Goal: Book appointment/travel/reservation

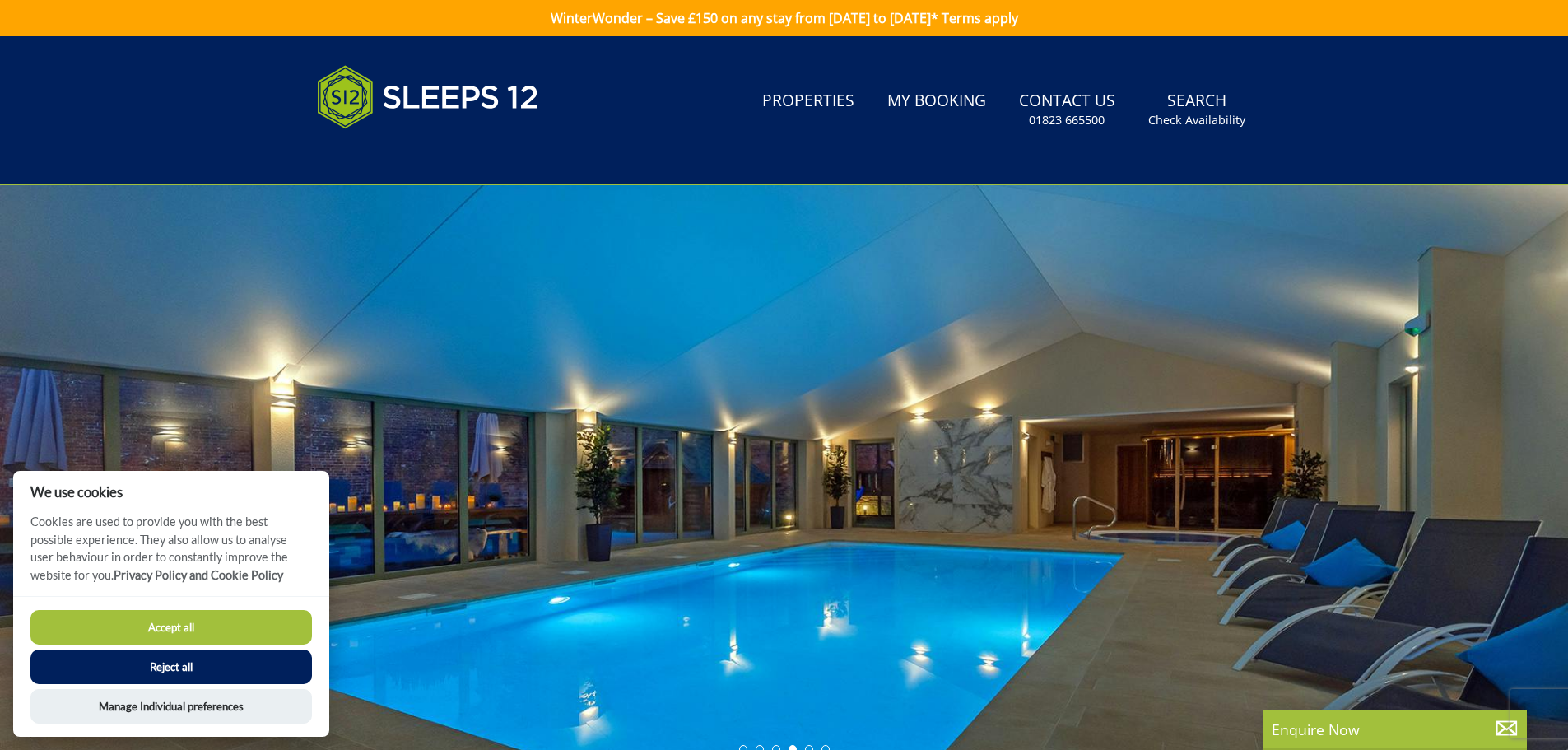
click at [279, 660] on button "Reject all" at bounding box center [170, 666] width 281 height 34
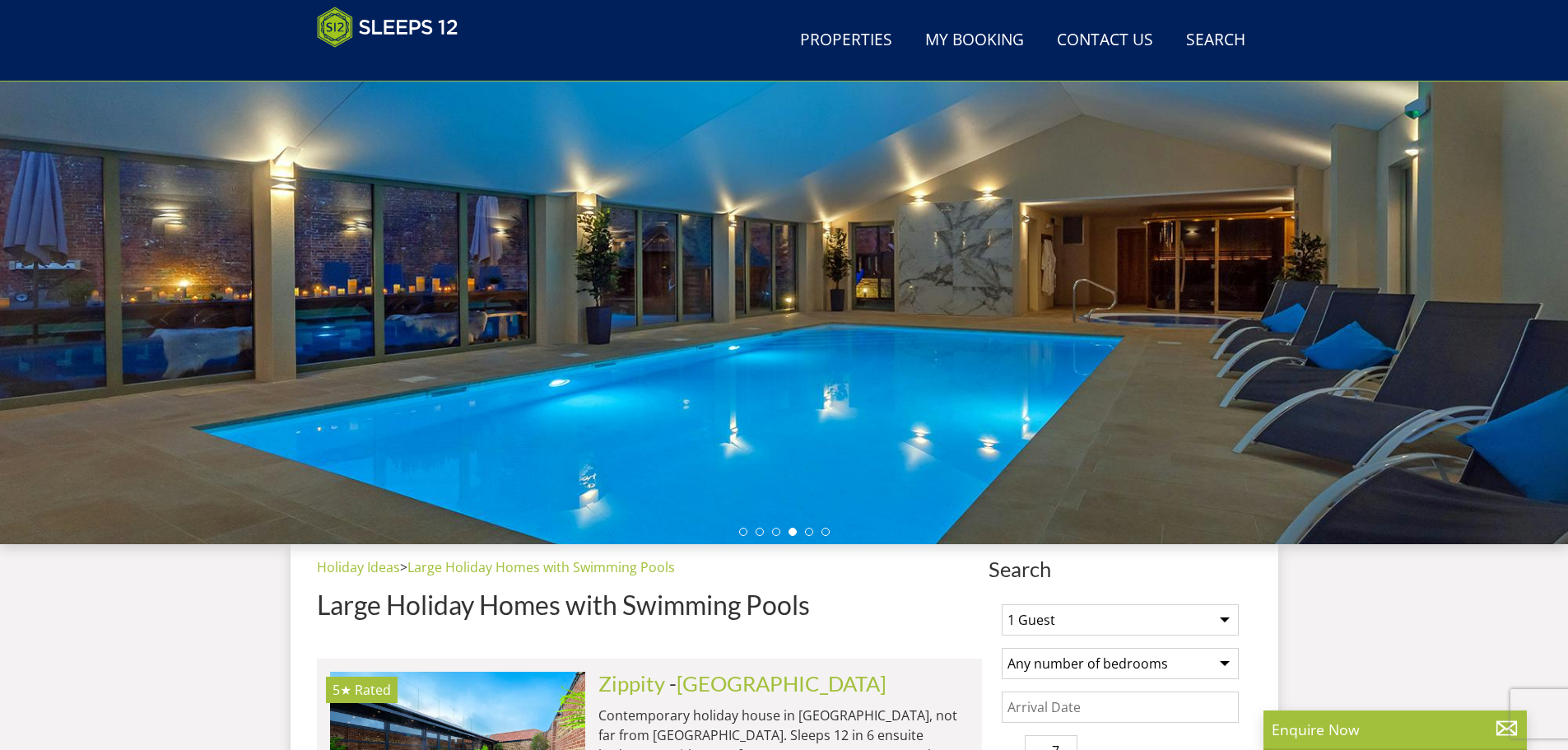
scroll to position [179, 0]
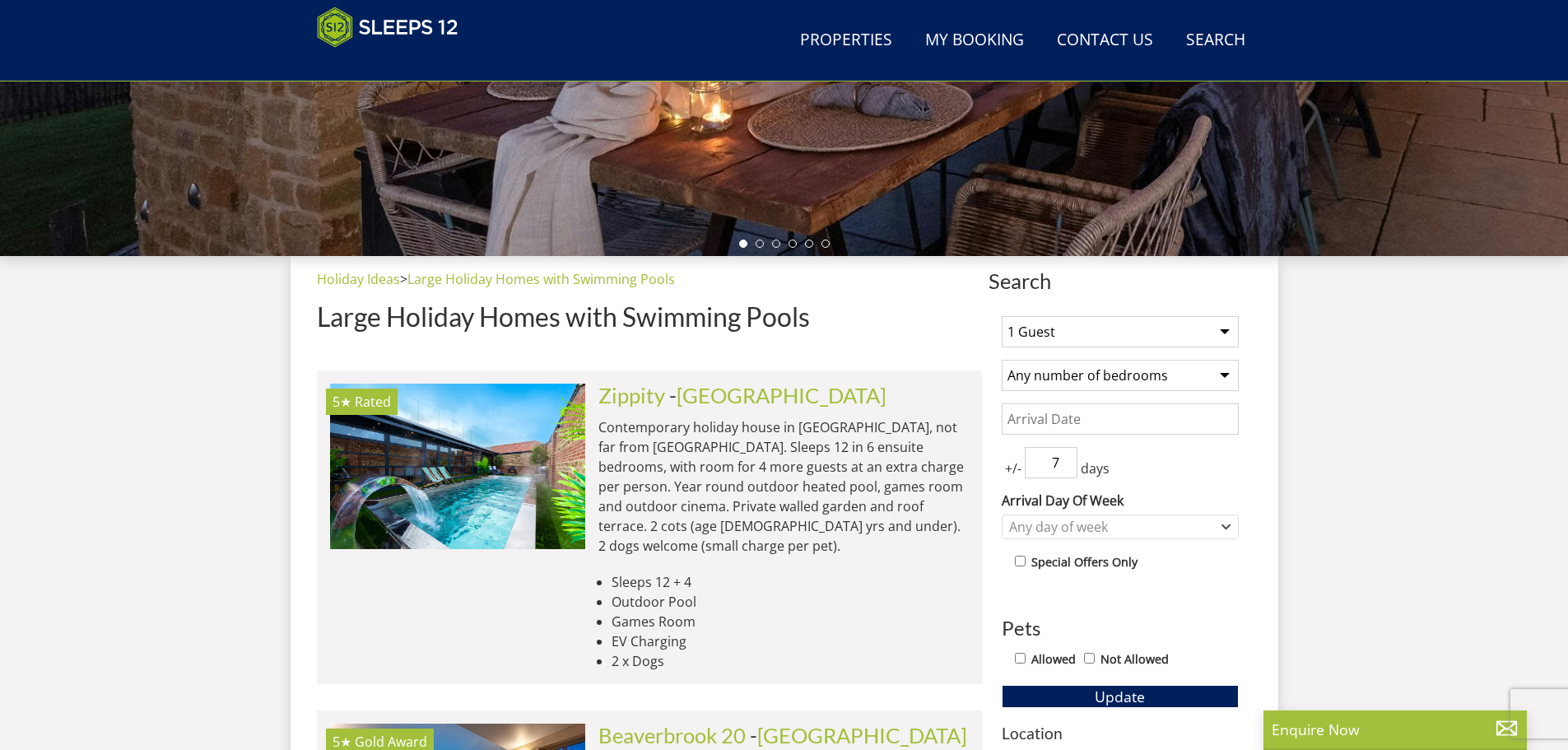
scroll to position [329, 0]
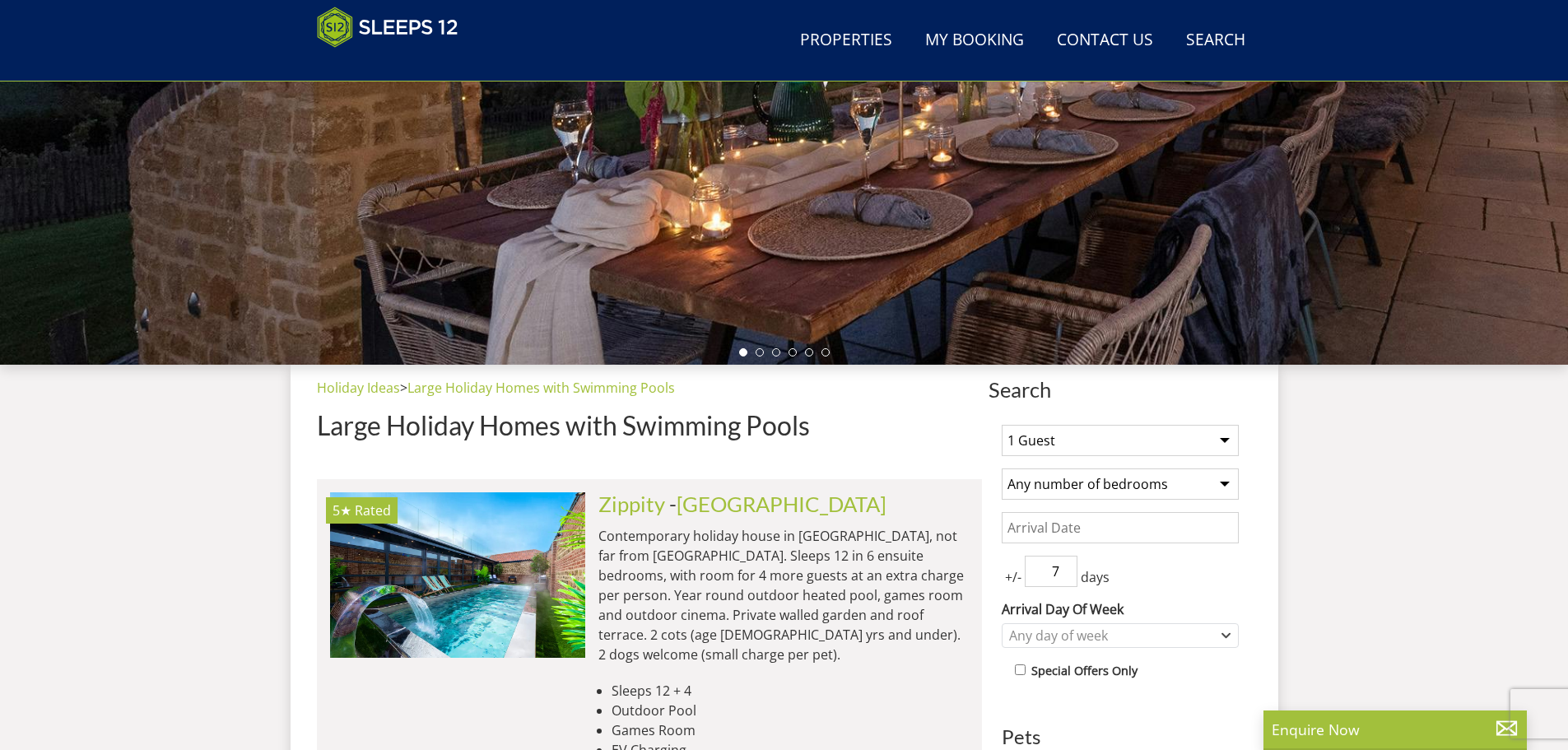
click at [1103, 454] on select "1 Guest 2 Guests 3 Guests 4 Guests 5 Guests 6 Guests 7 Guests 8 Guests 9 Guests…" at bounding box center [1119, 440] width 237 height 31
select select "10"
click at [1001, 425] on select "1 Guest 2 Guests 3 Guests 4 Guests 5 Guests 6 Guests 7 Guests 8 Guests 9 Guests…" at bounding box center [1119, 440] width 237 height 31
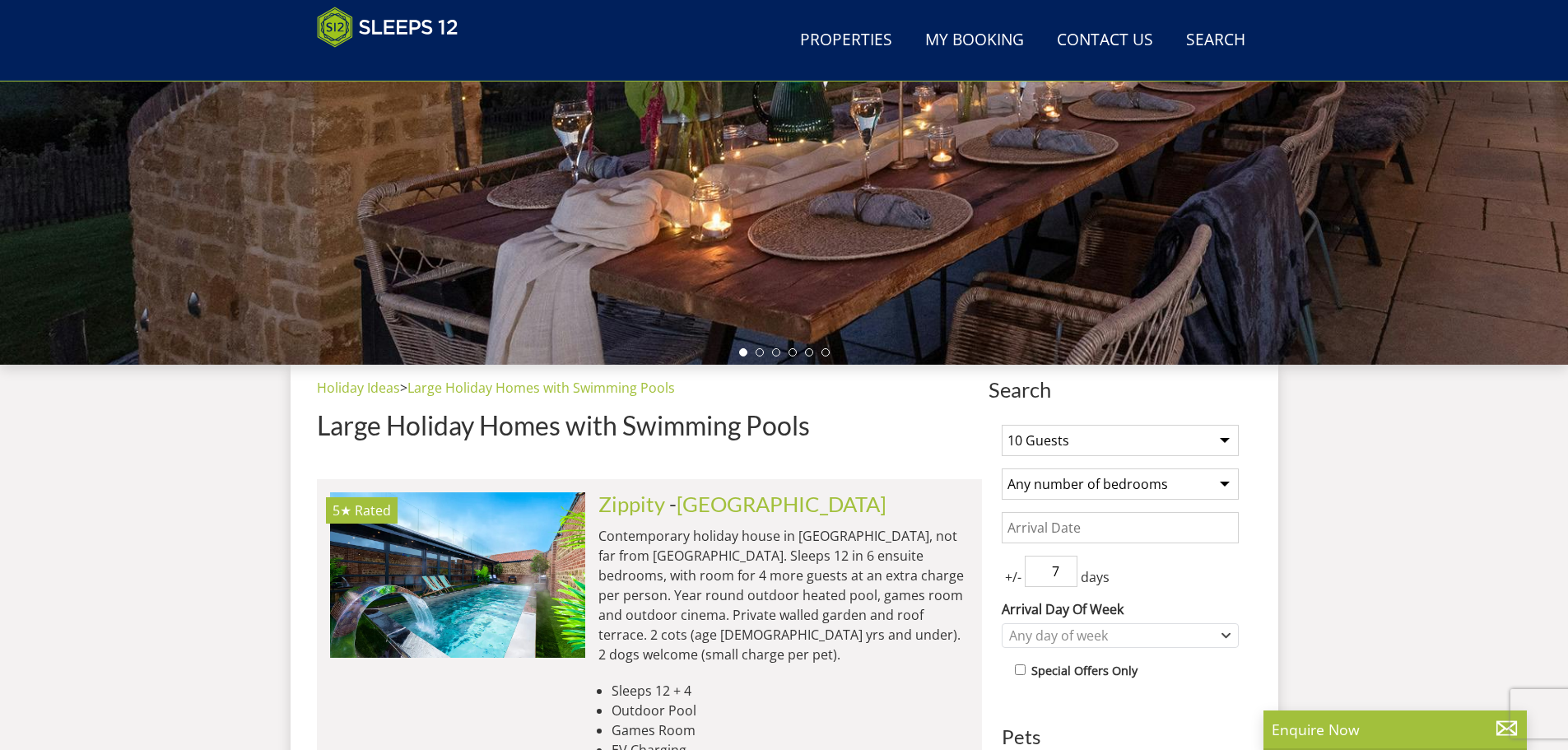
click at [1089, 481] on select "Any number of bedrooms 3 Bedrooms 4 Bedrooms 5 Bedrooms 6 Bedrooms 7 Bedrooms 8…" at bounding box center [1119, 484] width 237 height 31
select select "4"
click at [1001, 469] on select "Any number of bedrooms 3 Bedrooms 4 Bedrooms 5 Bedrooms 6 Bedrooms 7 Bedrooms 8…" at bounding box center [1119, 484] width 237 height 31
click at [1007, 582] on span "+/-" at bounding box center [1013, 577] width 23 height 19
click at [1062, 573] on input "6" at bounding box center [1051, 571] width 53 height 31
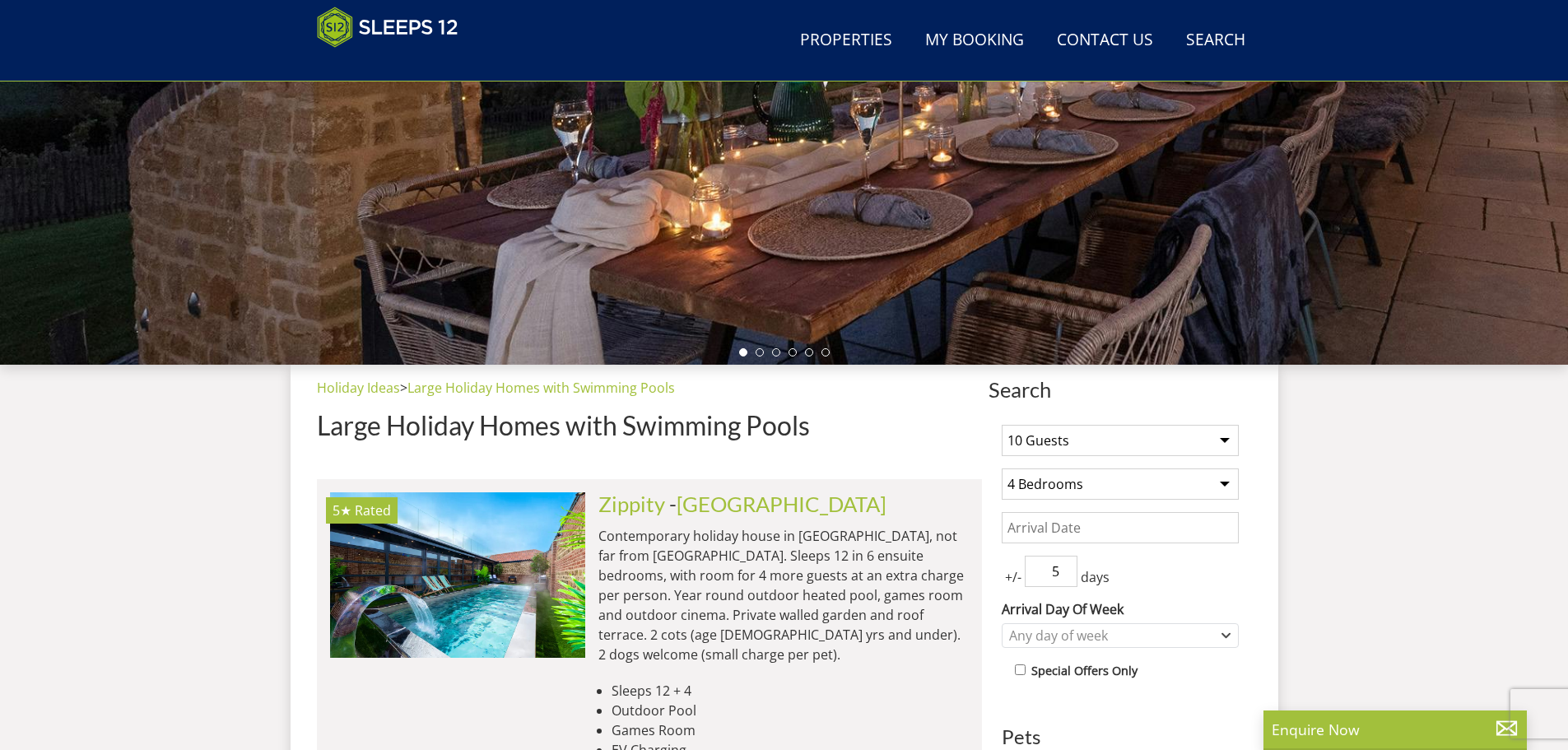
click at [1066, 577] on input "5" at bounding box center [1051, 571] width 53 height 31
click at [1066, 577] on input "4" at bounding box center [1051, 571] width 53 height 31
click at [1066, 577] on input "3" at bounding box center [1051, 571] width 53 height 31
type input "2"
click at [1066, 577] on input "2" at bounding box center [1051, 571] width 53 height 31
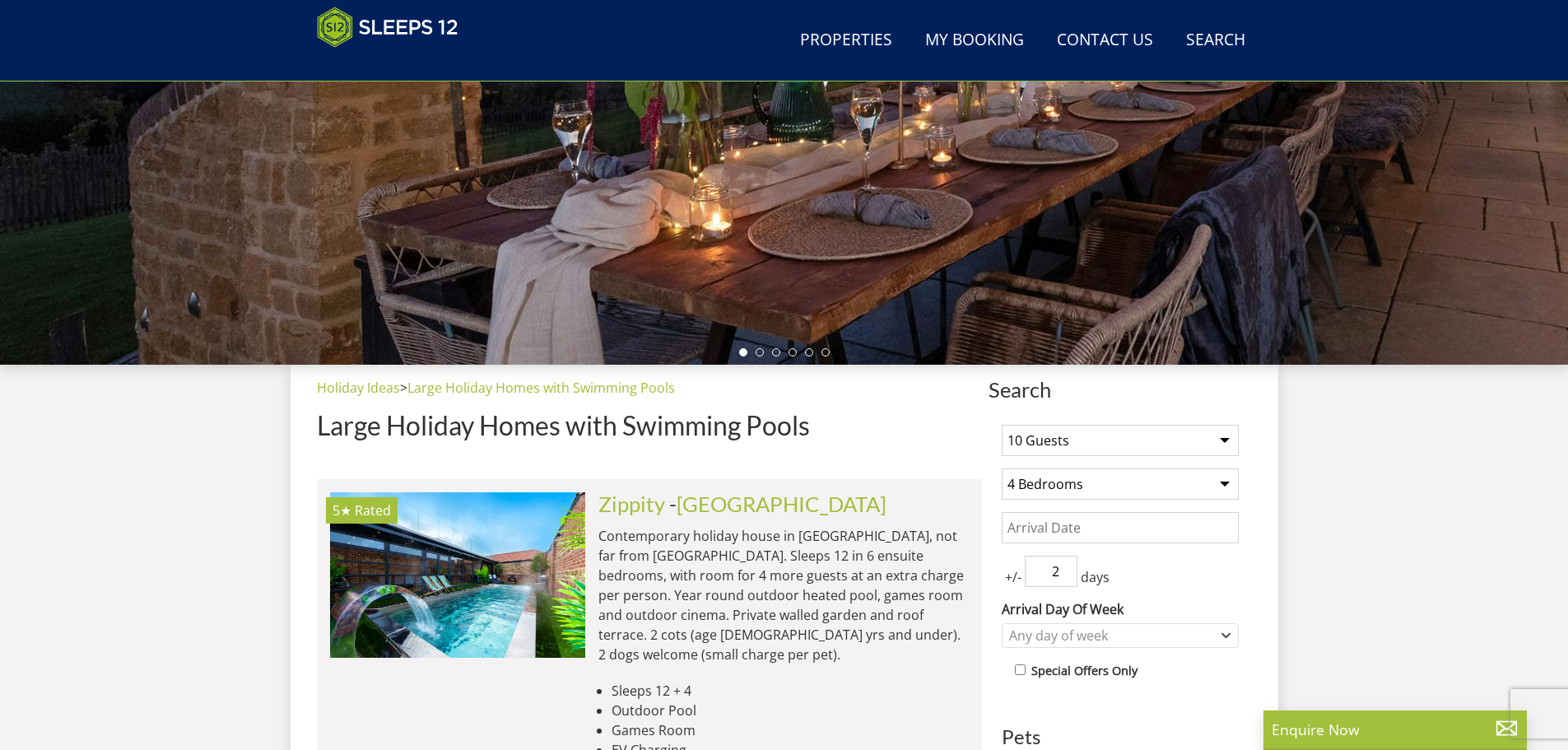
click at [1172, 583] on div "+/- 2 days" at bounding box center [1119, 571] width 237 height 31
click at [1163, 640] on div "Any day of week" at bounding box center [1111, 635] width 213 height 19
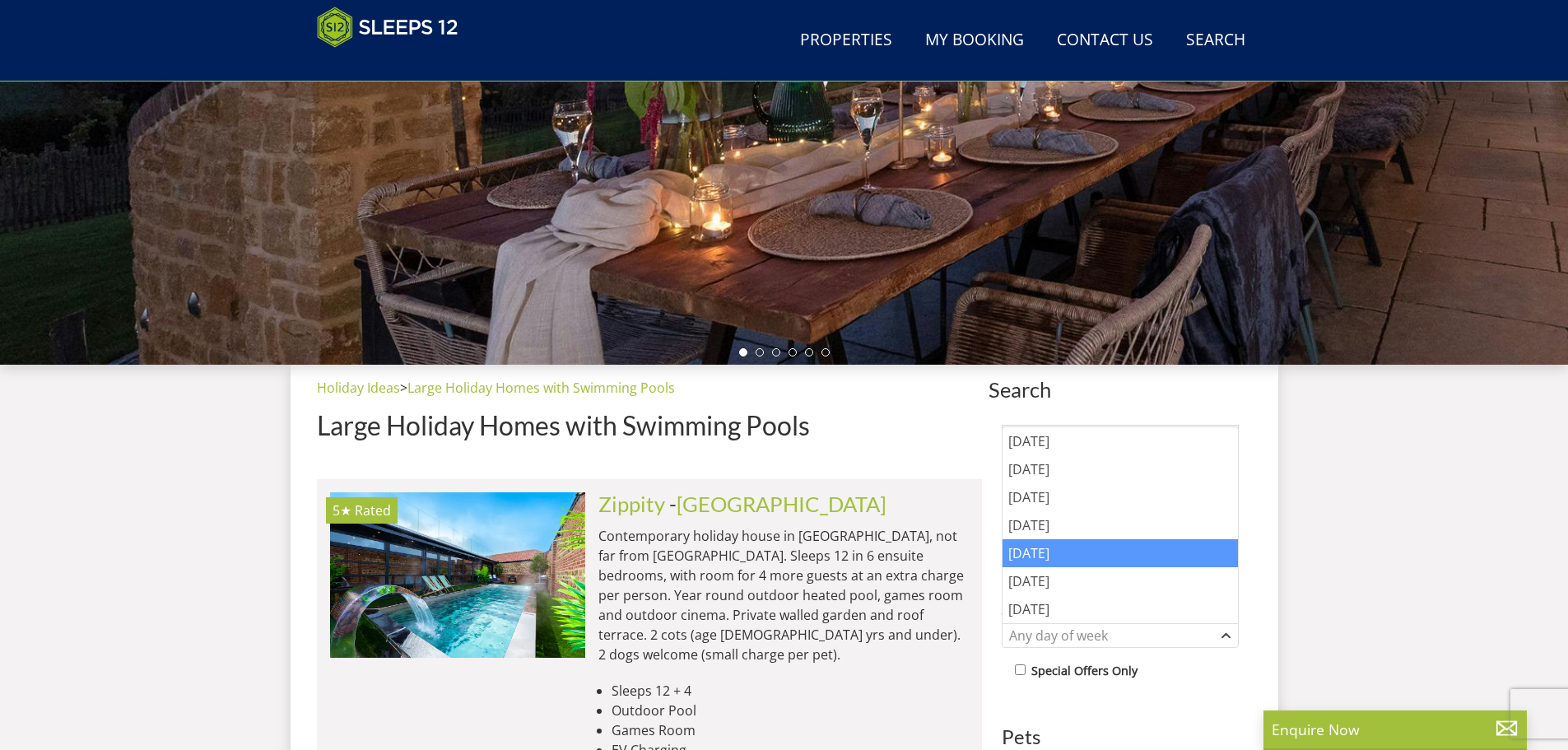
click at [1049, 561] on div "[DATE]" at bounding box center [1120, 553] width 236 height 28
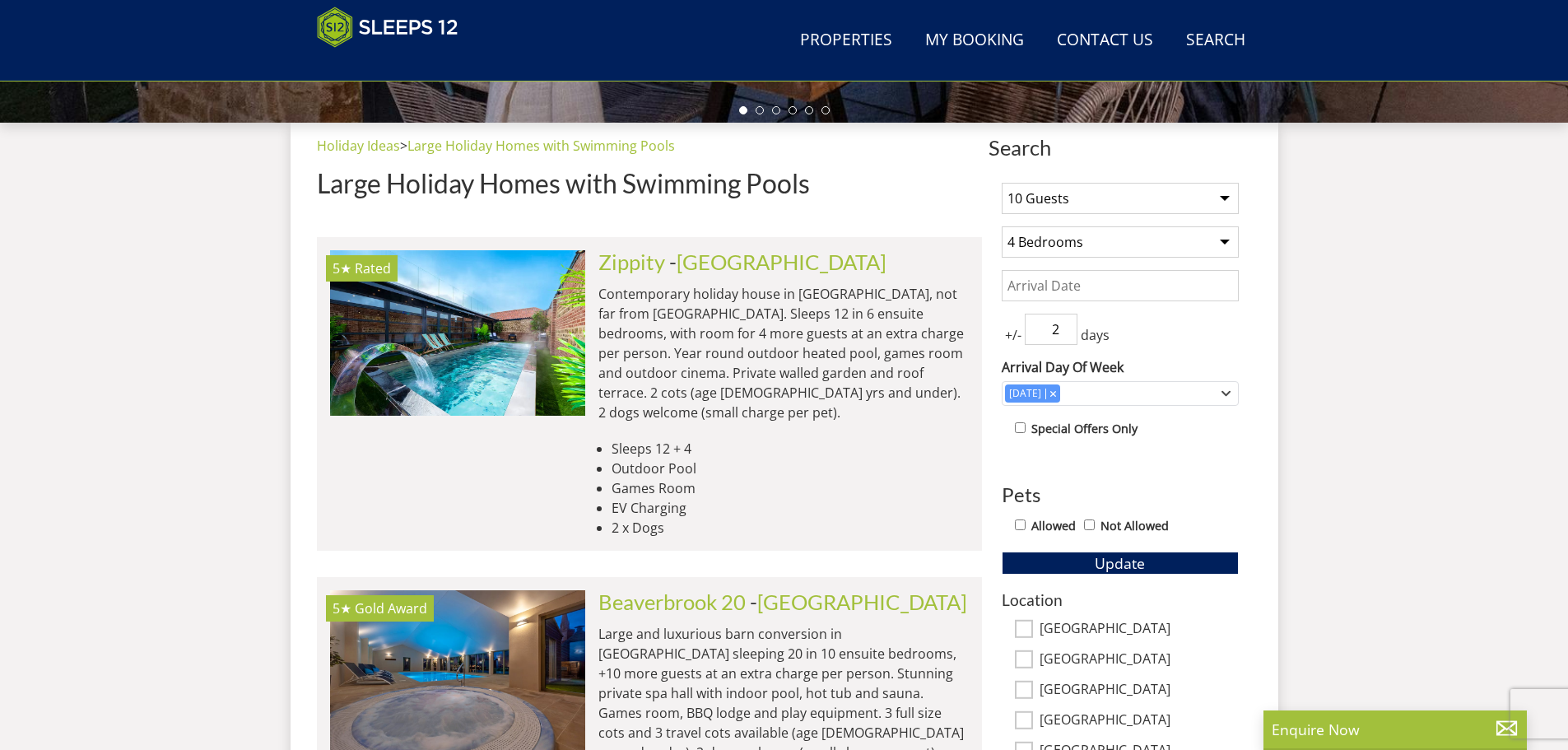
scroll to position [577, 0]
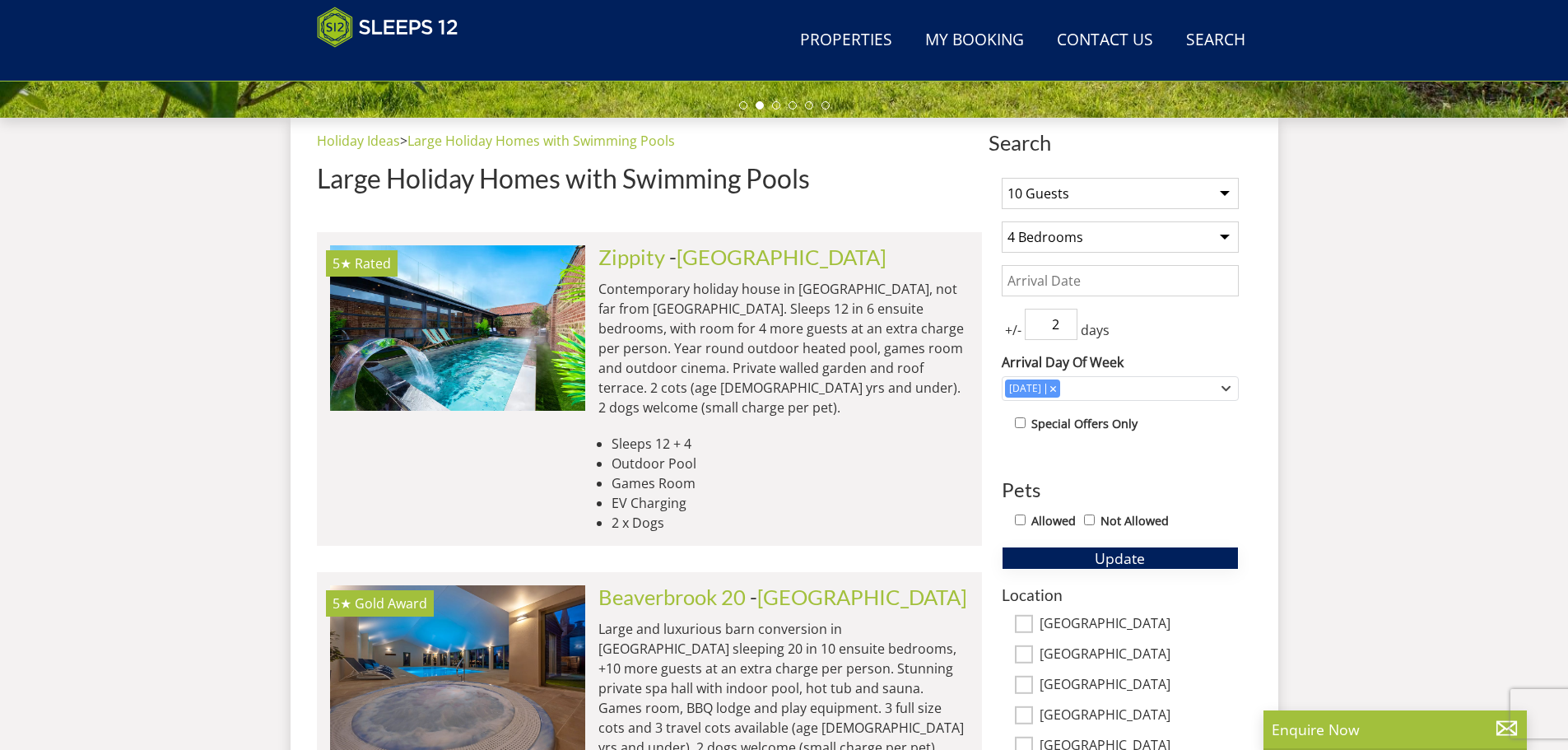
click at [1128, 550] on span "Update" at bounding box center [1120, 558] width 51 height 19
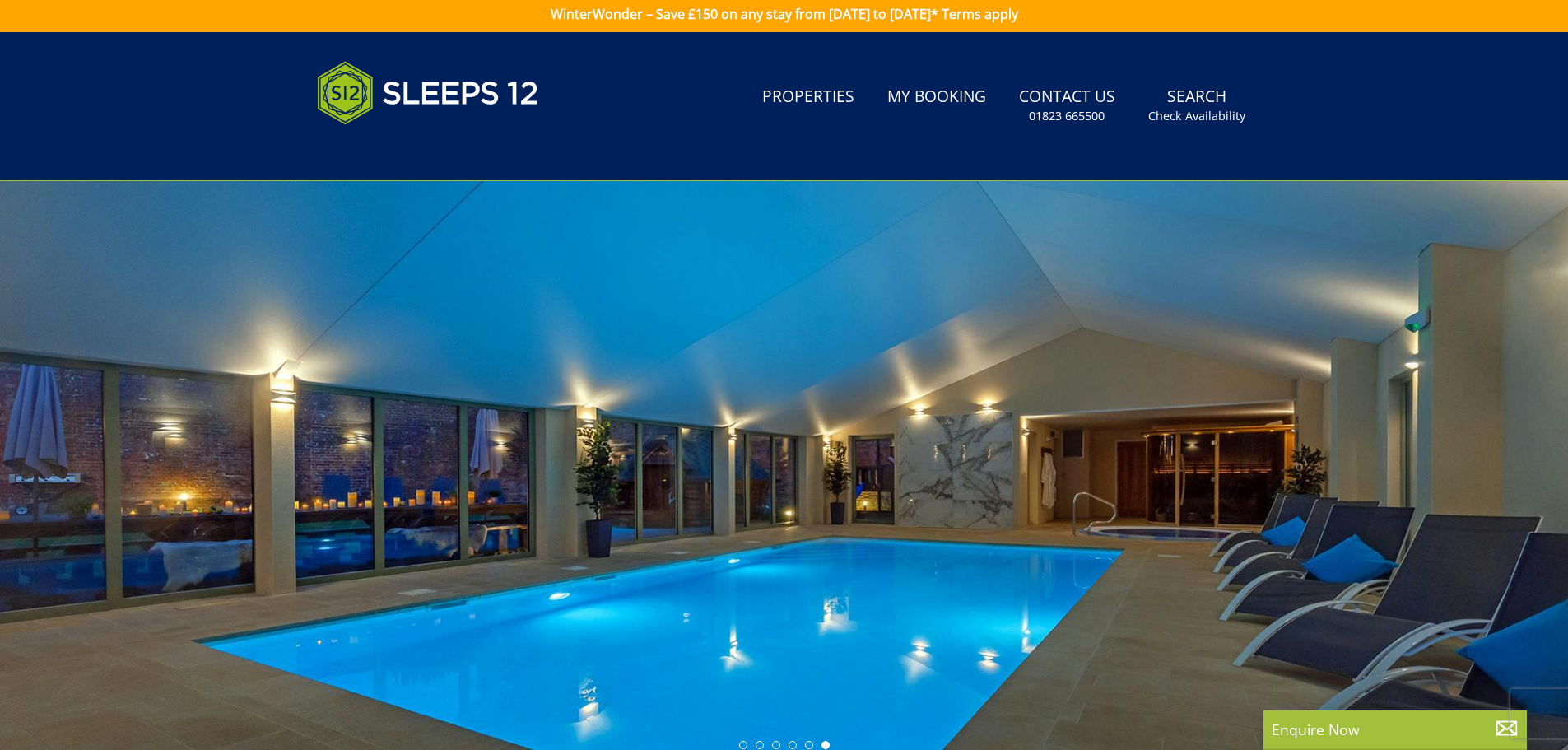
scroll to position [0, 0]
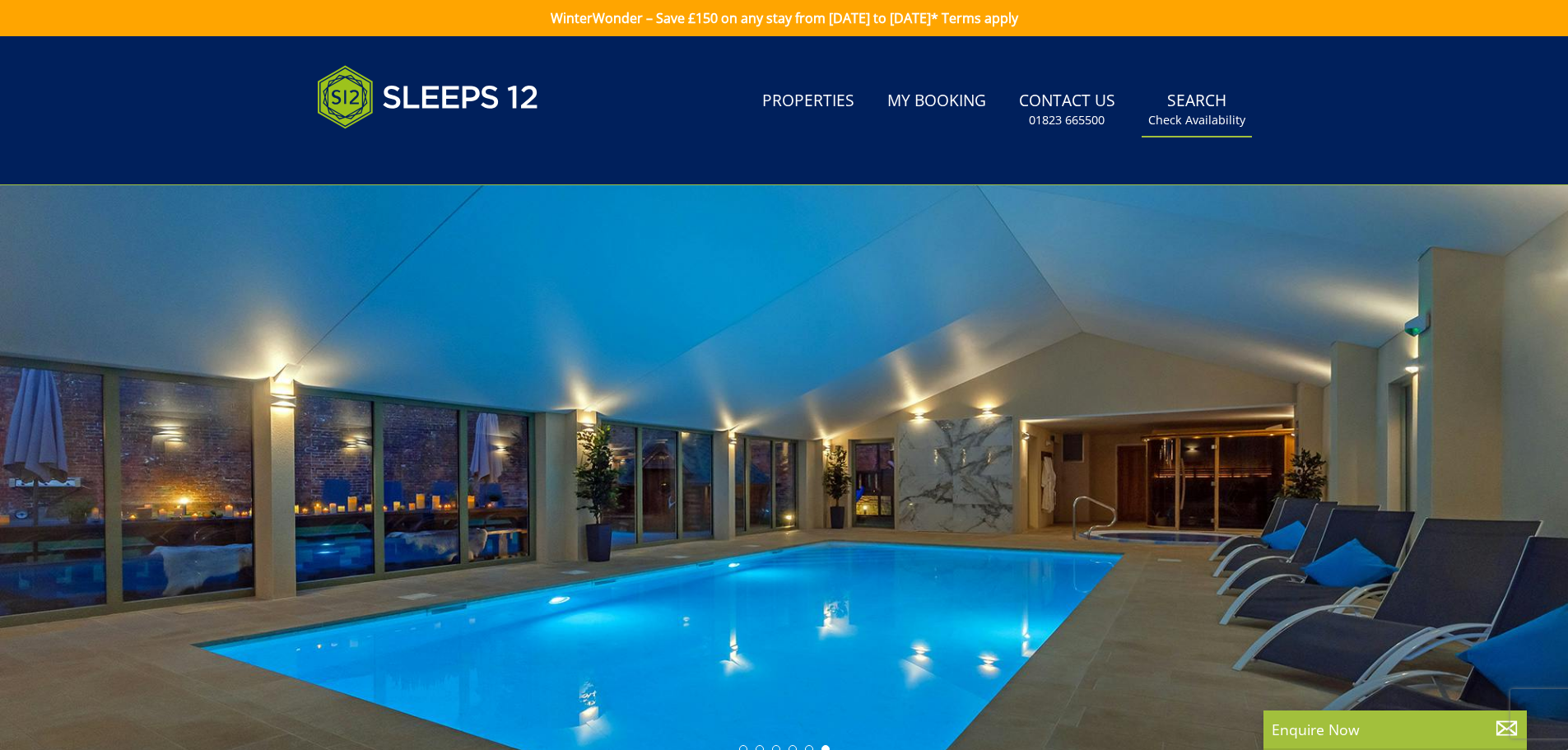
click at [1204, 109] on link "Search Check Availability" at bounding box center [1196, 109] width 110 height 54
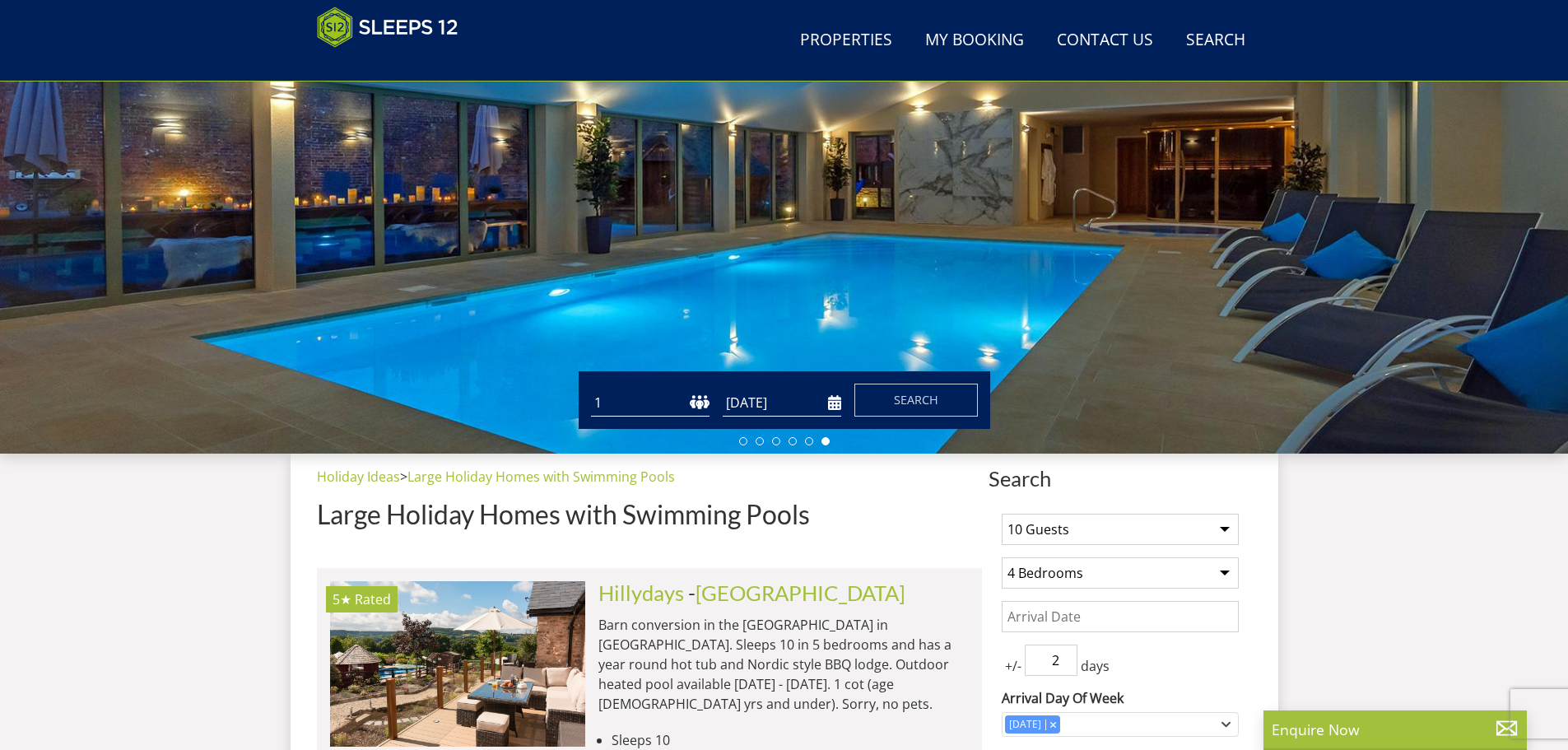
scroll to position [262, 0]
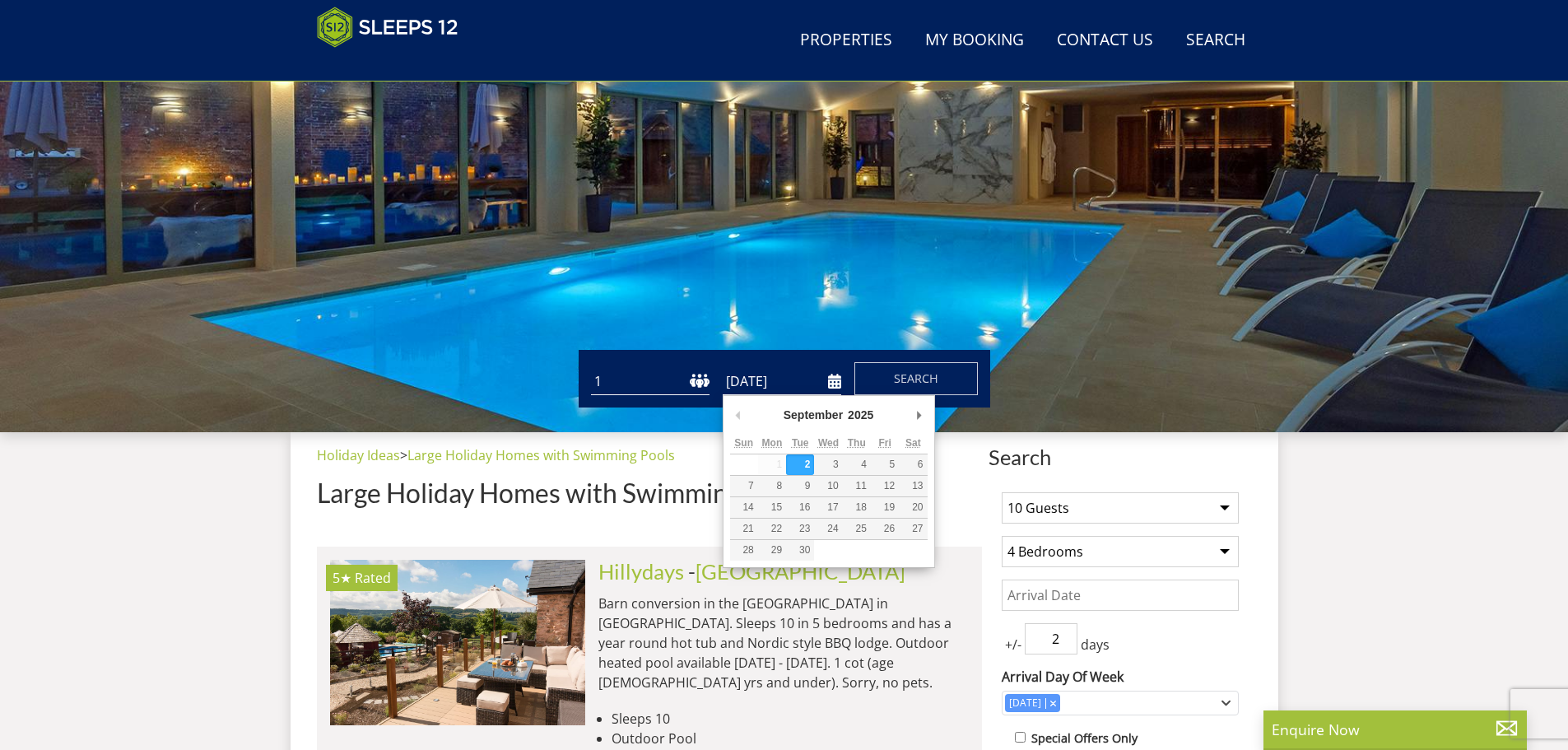
click at [763, 385] on input "[DATE]" at bounding box center [782, 382] width 119 height 27
type input "[DATE]"
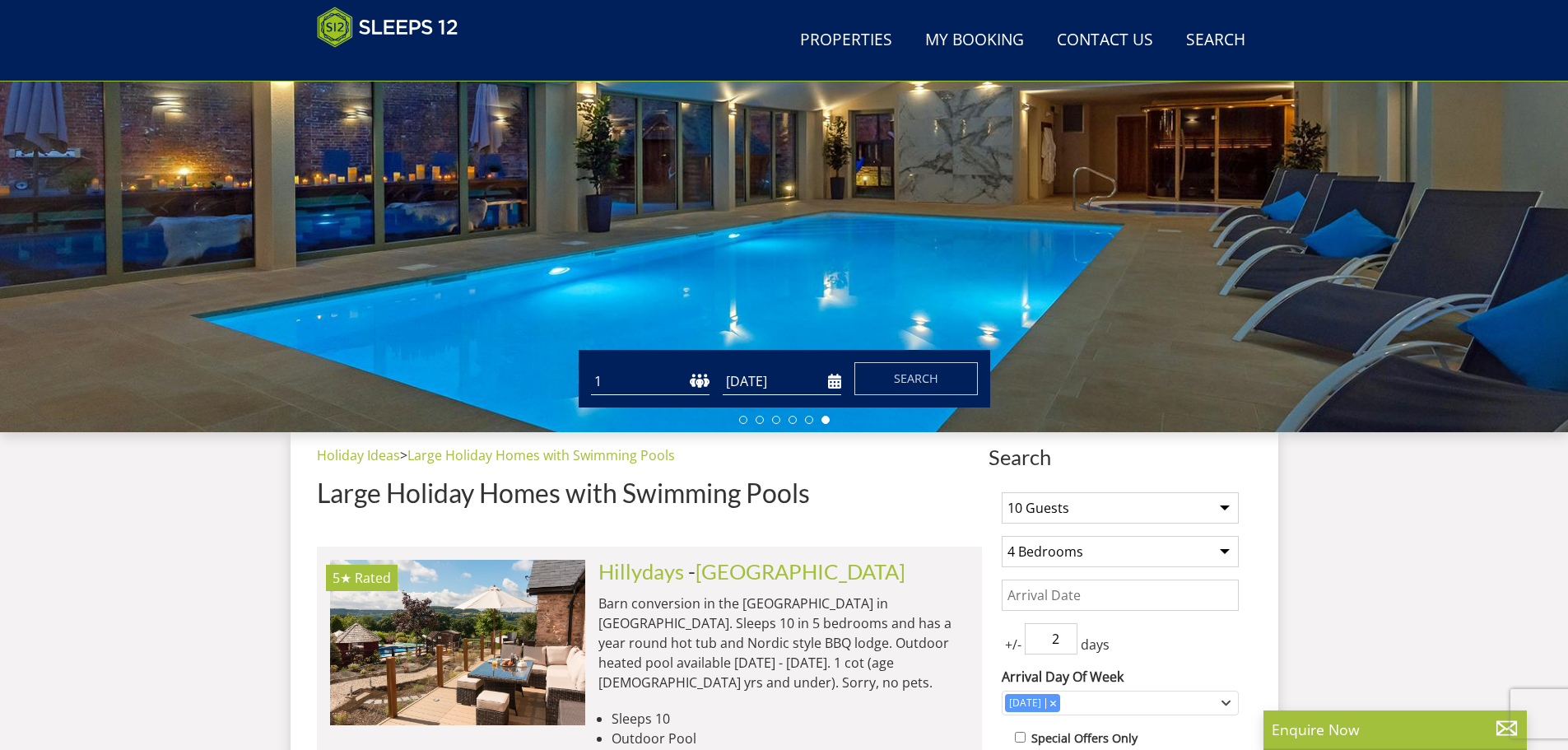
click at [690, 389] on select "1 2 3 4 5 6 7 8 9 10 11 12 13 14 15 16 17 18 19 20 21 22 23 24 25 26 27 28 29 3…" at bounding box center [651, 382] width 119 height 27
select select "13"
click at [591, 368] on select "1 2 3 4 5 6 7 8 9 10 11 12 13 14 15 16 17 18 19 20 21 22 23 24 25 26 27 28 29 3…" at bounding box center [651, 382] width 119 height 27
click at [907, 384] on span "Search" at bounding box center [916, 378] width 45 height 16
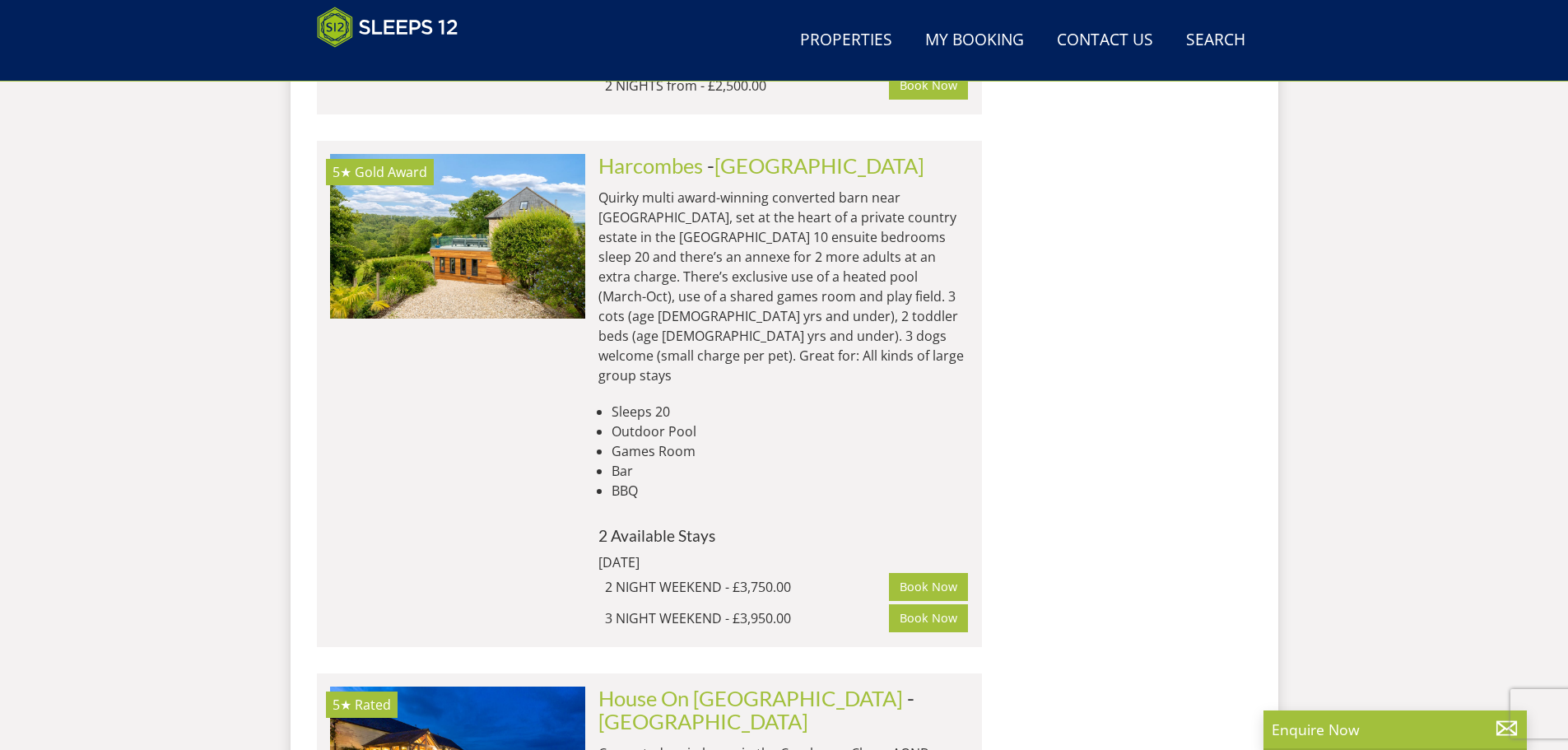
scroll to position [1764, 0]
